Goal: Find specific page/section: Find specific page/section

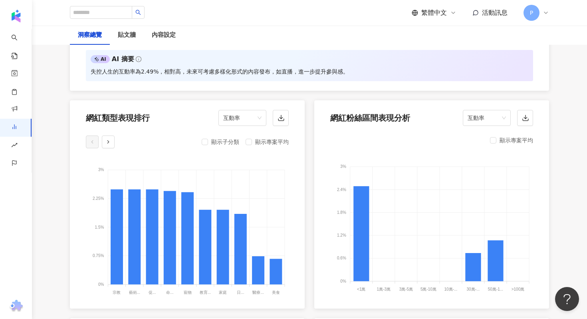
scroll to position [780, 0]
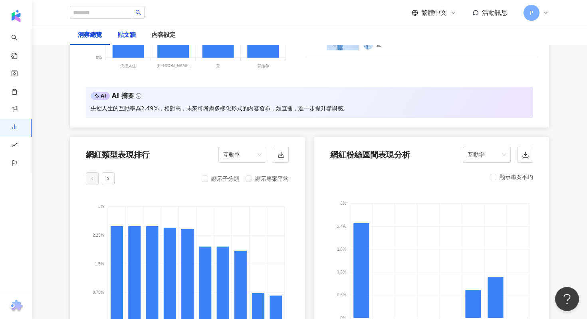
click at [126, 33] on div "貼文牆" at bounding box center [127, 35] width 18 height 10
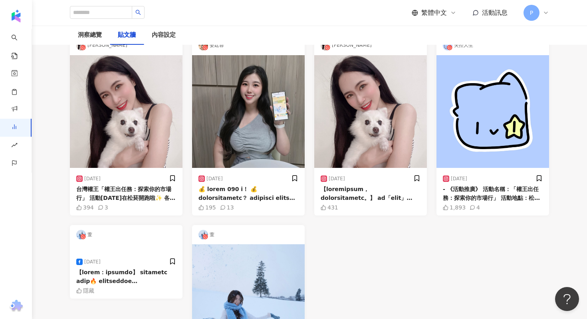
scroll to position [73, 0]
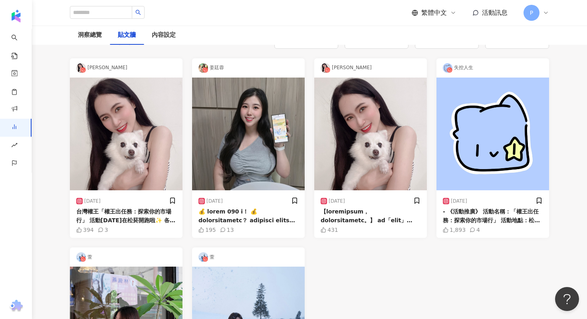
click at [123, 218] on div "台灣權王「權王出任務：探索你的市場行」 活動[DATE]在松菸開跑啦✨ 各位厲害的權王朋友們你們準備好了嗎？ 現場安排了很多不同的互動活動 讓各位財富建築師們…" at bounding box center [126, 216] width 100 height 18
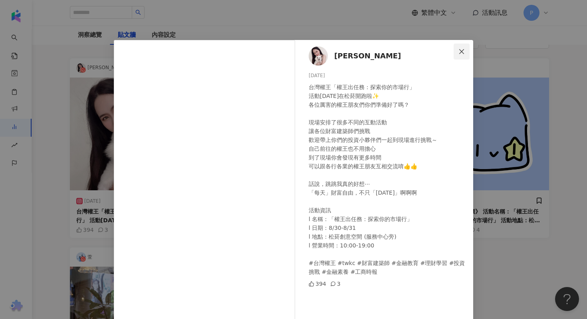
click at [459, 50] on icon "close" at bounding box center [461, 51] width 6 height 6
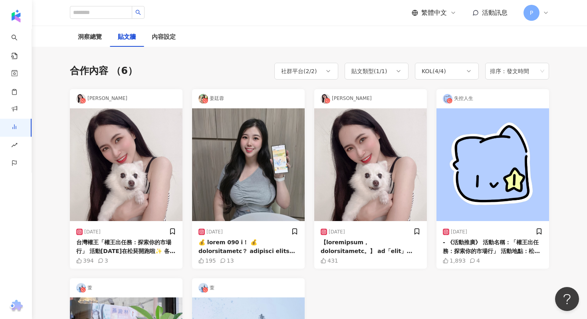
scroll to position [0, 0]
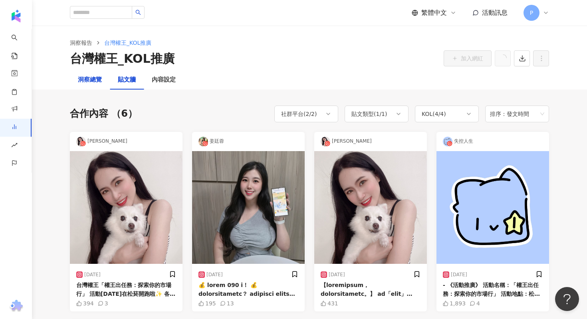
click at [94, 79] on div "洞察總覽" at bounding box center [90, 80] width 24 height 10
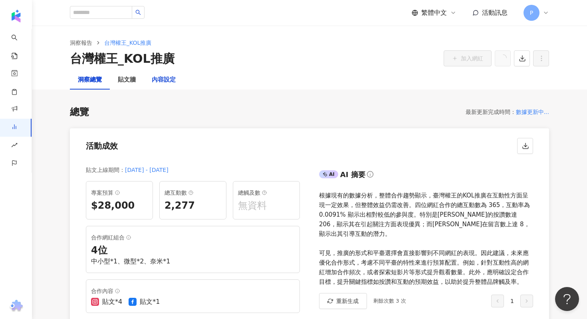
click at [163, 78] on div "內容設定" at bounding box center [164, 80] width 24 height 10
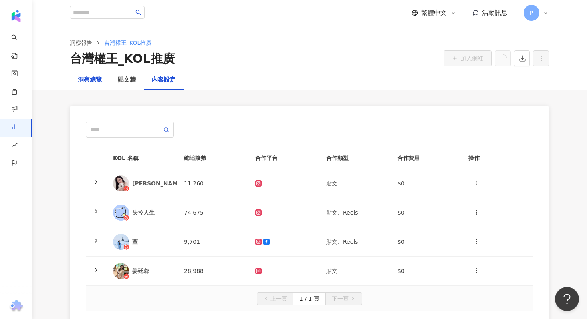
click at [96, 84] on div "洞察總覽" at bounding box center [90, 80] width 24 height 10
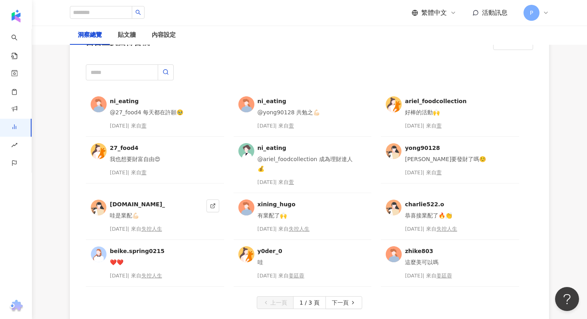
scroll to position [2042, 0]
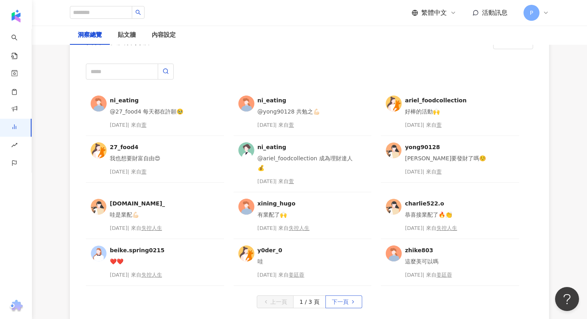
click at [343, 300] on span "下一頁" at bounding box center [340, 301] width 17 height 13
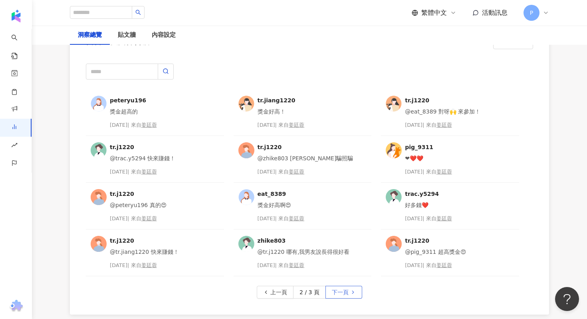
click at [349, 287] on button "下一頁" at bounding box center [343, 292] width 37 height 13
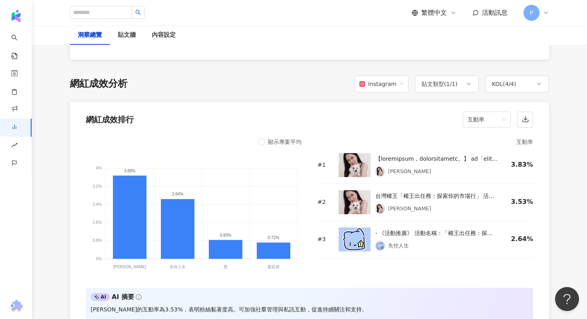
scroll to position [581, 0]
